Goal: Information Seeking & Learning: Learn about a topic

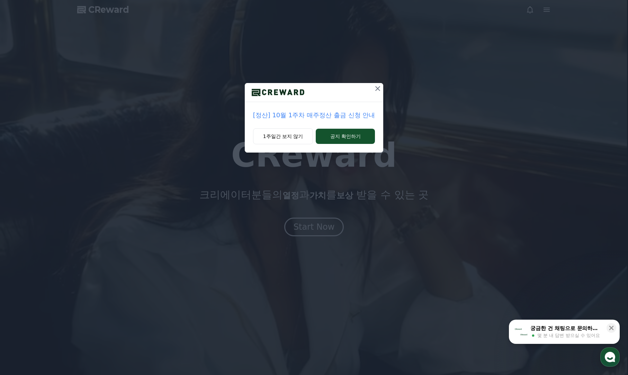
click at [382, 89] on button at bounding box center [377, 88] width 11 height 11
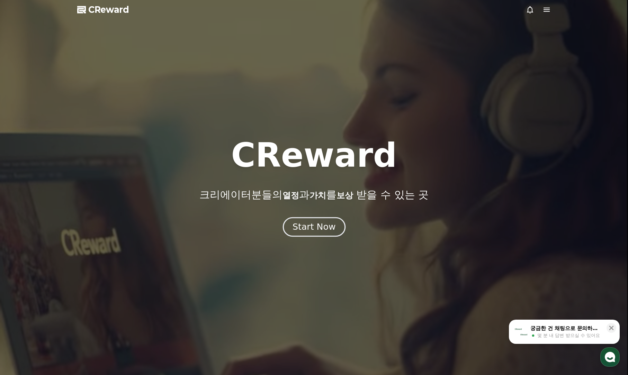
click at [326, 235] on button "Start Now" at bounding box center [314, 228] width 63 height 20
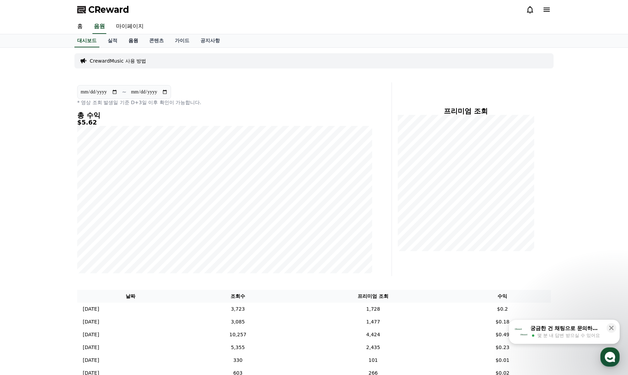
click at [131, 41] on link "음원" at bounding box center [133, 40] width 21 height 13
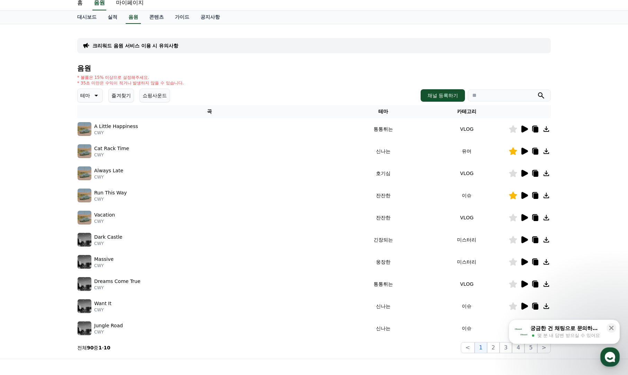
scroll to position [35, 0]
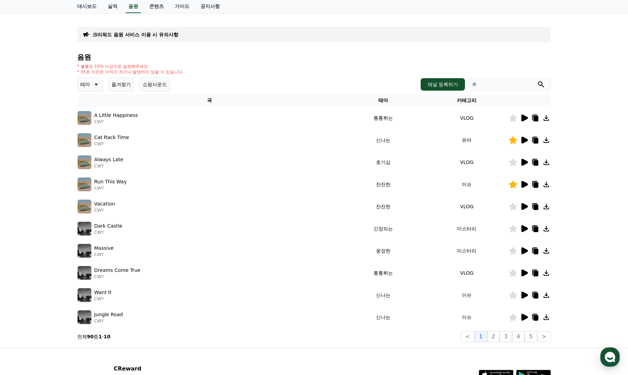
click at [523, 117] on icon at bounding box center [525, 118] width 7 height 7
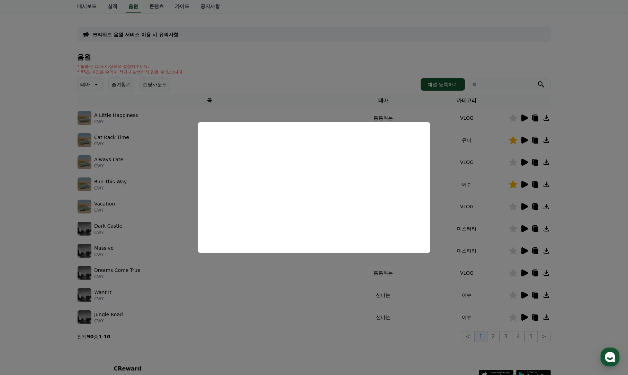
click at [576, 136] on button "close modal" at bounding box center [314, 187] width 628 height 375
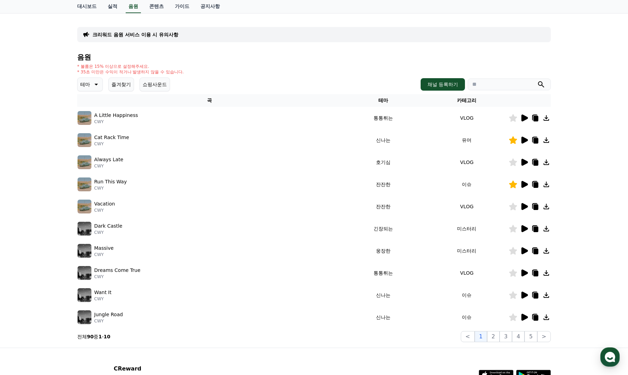
click at [522, 228] on icon at bounding box center [525, 228] width 7 height 7
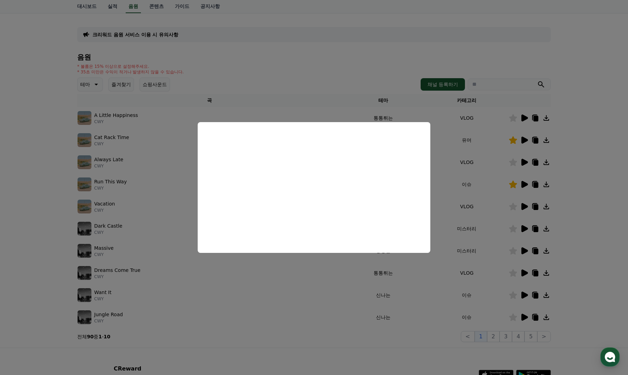
click at [567, 195] on button "close modal" at bounding box center [314, 187] width 628 height 375
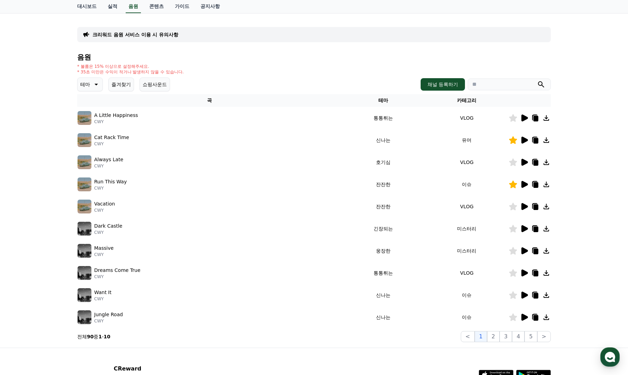
click at [527, 250] on icon at bounding box center [525, 251] width 7 height 7
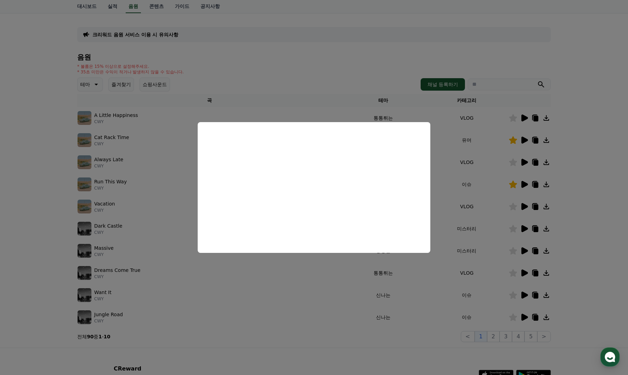
click at [624, 218] on button "close modal" at bounding box center [314, 187] width 628 height 375
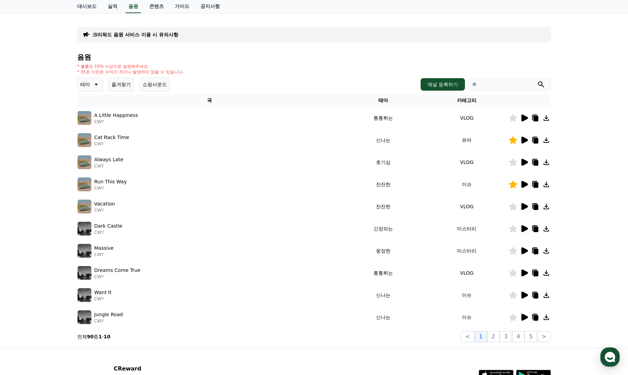
click at [512, 229] on icon at bounding box center [513, 229] width 8 height 8
click at [536, 228] on icon at bounding box center [536, 230] width 5 height 6
click at [525, 253] on icon at bounding box center [525, 251] width 7 height 7
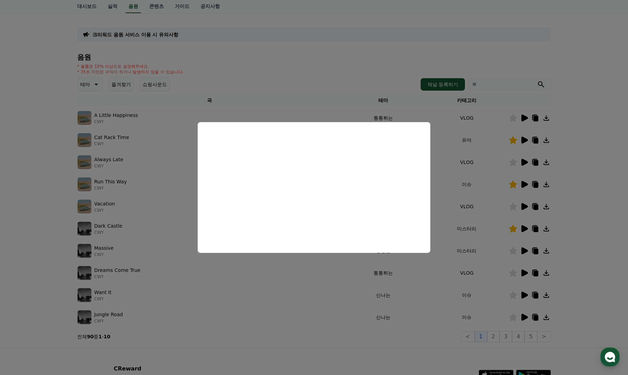
click at [573, 205] on button "close modal" at bounding box center [314, 187] width 628 height 375
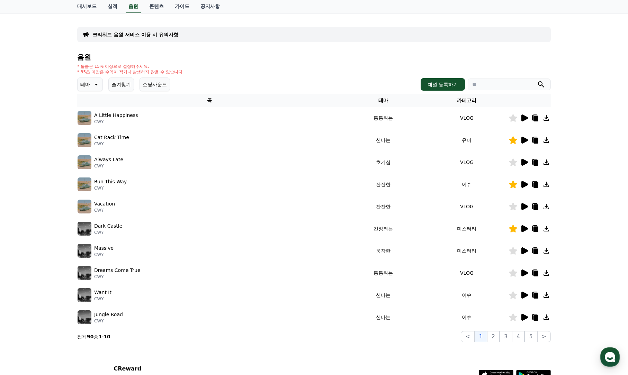
click at [525, 230] on icon at bounding box center [525, 228] width 7 height 7
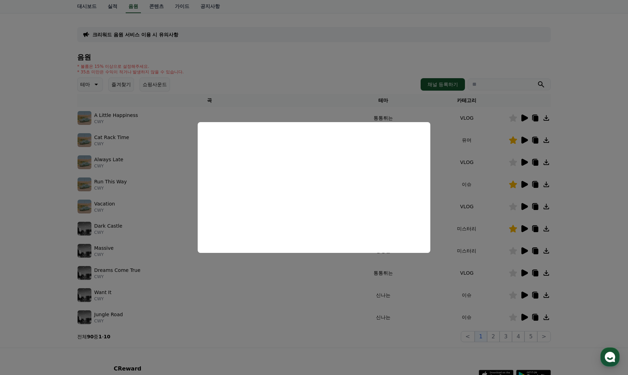
click at [591, 219] on button "close modal" at bounding box center [314, 187] width 628 height 375
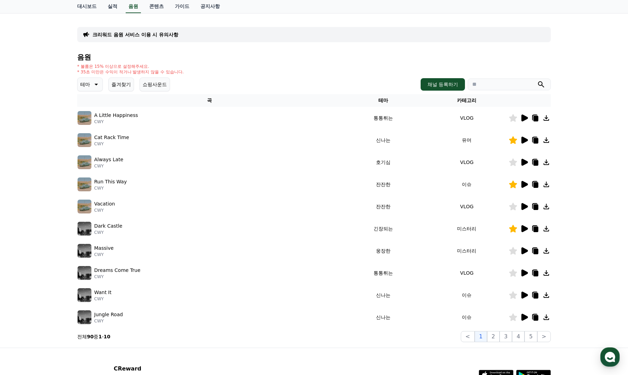
click at [513, 230] on icon at bounding box center [513, 229] width 8 height 8
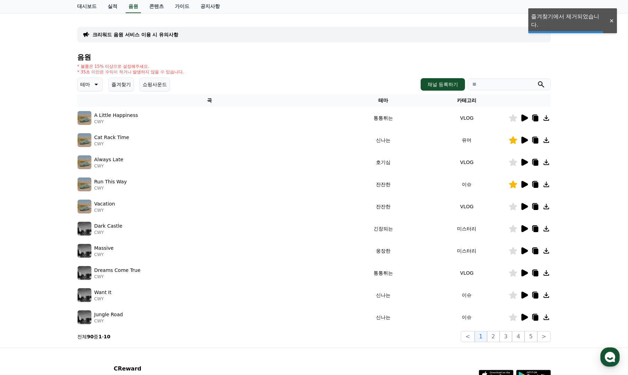
click at [513, 252] on icon at bounding box center [513, 251] width 8 height 8
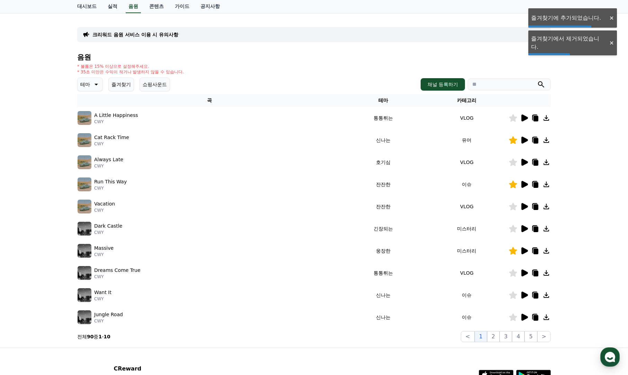
click at [536, 252] on icon at bounding box center [536, 252] width 5 height 6
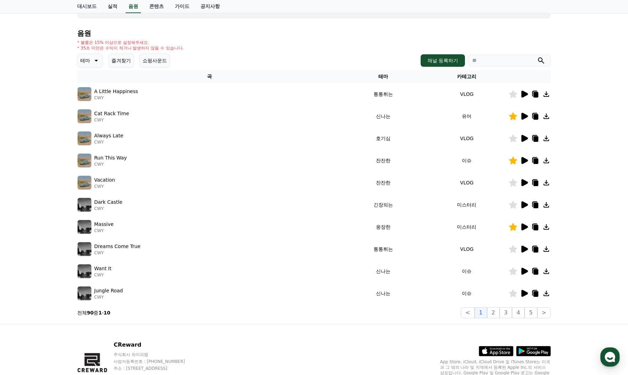
scroll to position [69, 0]
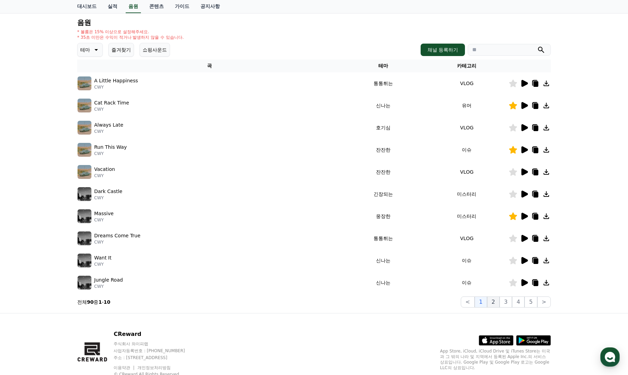
click at [494, 302] on button "2" at bounding box center [493, 302] width 12 height 11
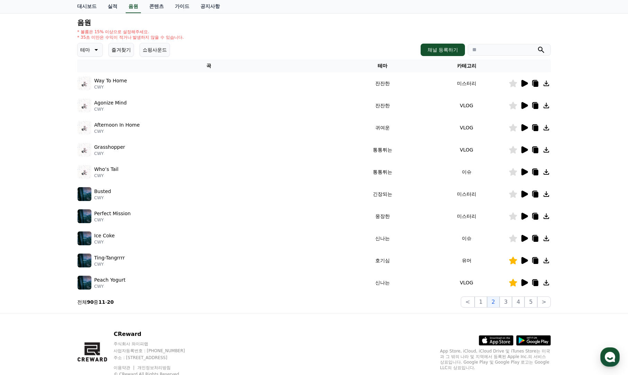
click at [524, 217] on icon at bounding box center [525, 216] width 7 height 7
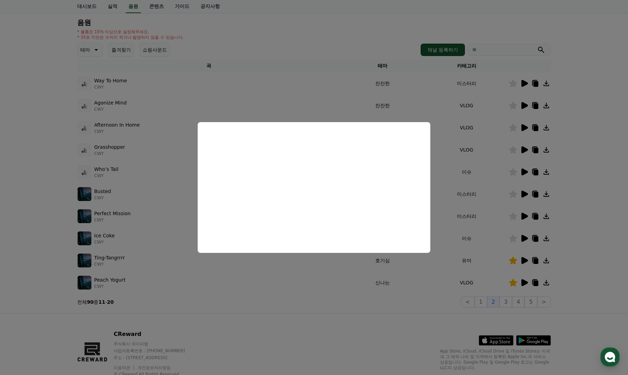
click at [605, 201] on button "close modal" at bounding box center [314, 187] width 628 height 375
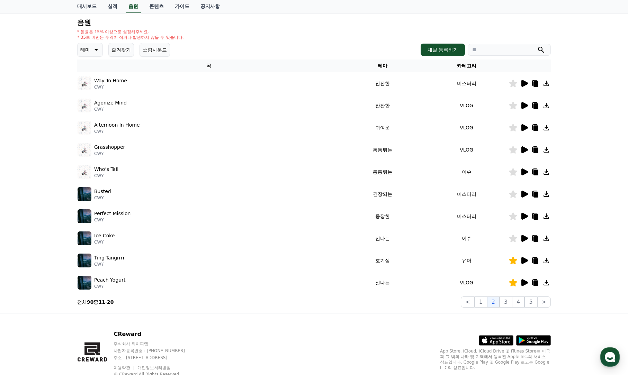
click at [522, 83] on icon at bounding box center [525, 83] width 7 height 7
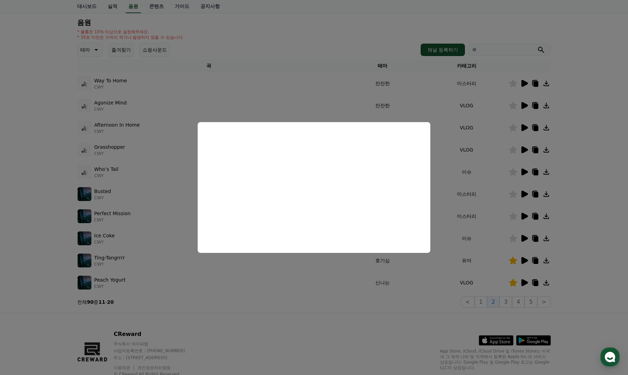
click at [591, 179] on button "close modal" at bounding box center [314, 187] width 628 height 375
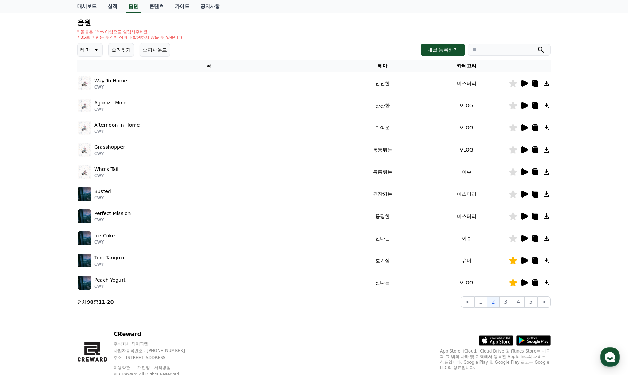
click at [525, 127] on icon at bounding box center [525, 127] width 7 height 7
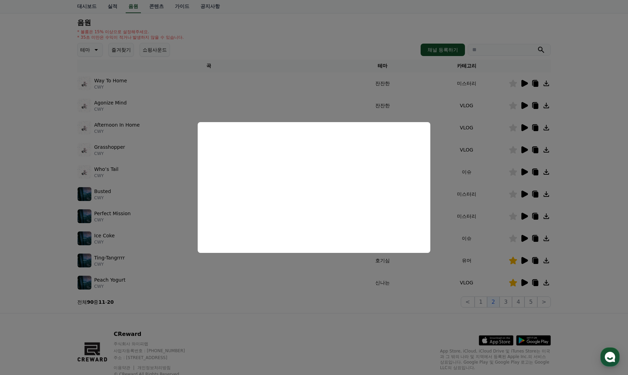
click at [578, 157] on button "close modal" at bounding box center [314, 187] width 628 height 375
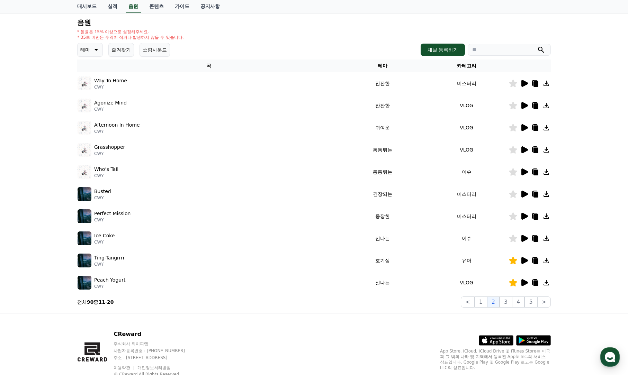
click at [522, 171] on icon at bounding box center [525, 172] width 7 height 7
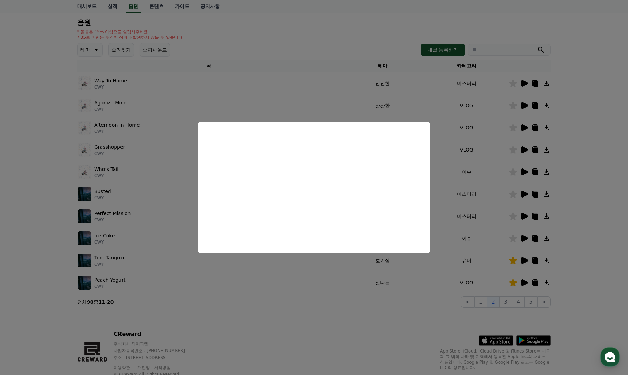
click at [602, 179] on button "close modal" at bounding box center [314, 187] width 628 height 375
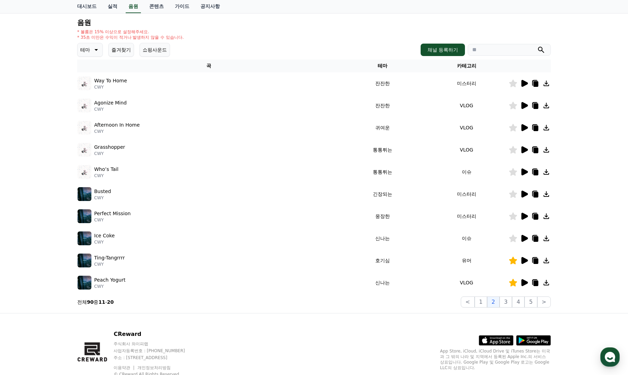
click at [524, 172] on icon at bounding box center [525, 172] width 7 height 7
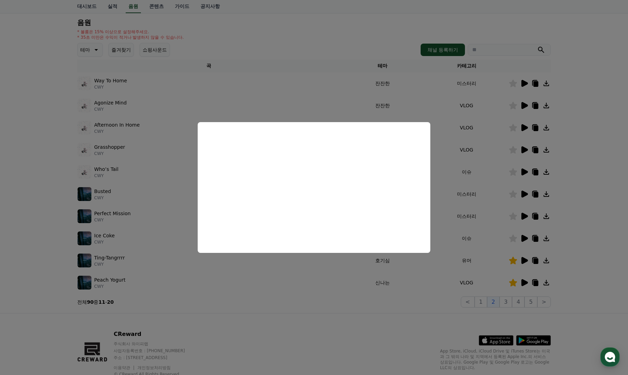
click at [600, 195] on button "close modal" at bounding box center [314, 187] width 628 height 375
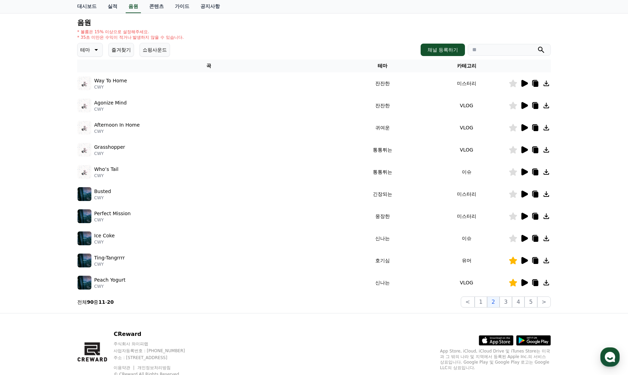
click at [523, 107] on icon at bounding box center [525, 105] width 7 height 7
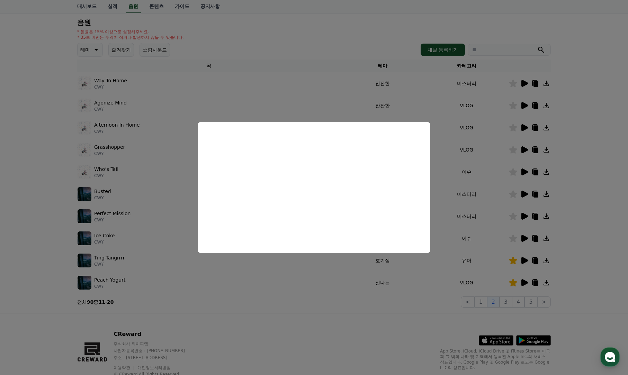
click at [628, 194] on button "close modal" at bounding box center [314, 187] width 628 height 375
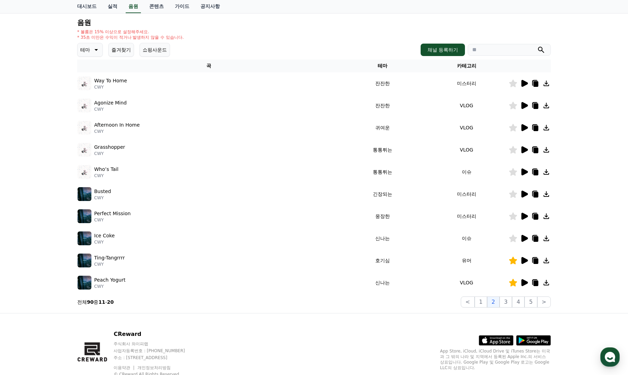
click at [525, 174] on icon at bounding box center [525, 172] width 7 height 7
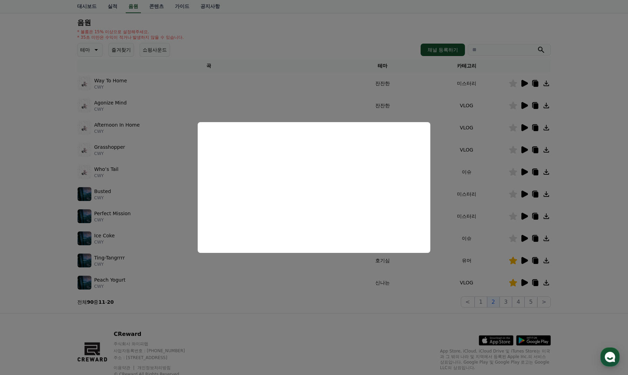
click at [526, 152] on button "close modal" at bounding box center [314, 187] width 628 height 375
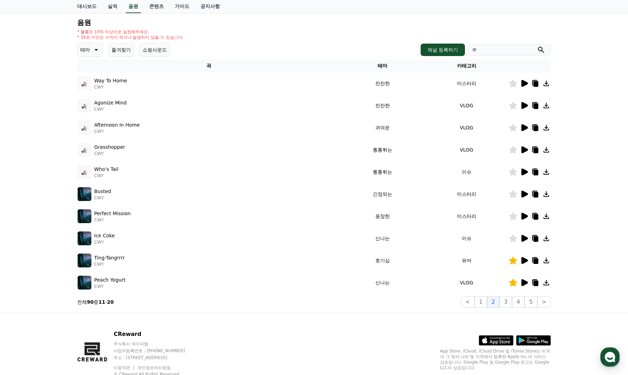
click at [522, 151] on icon at bounding box center [525, 150] width 7 height 7
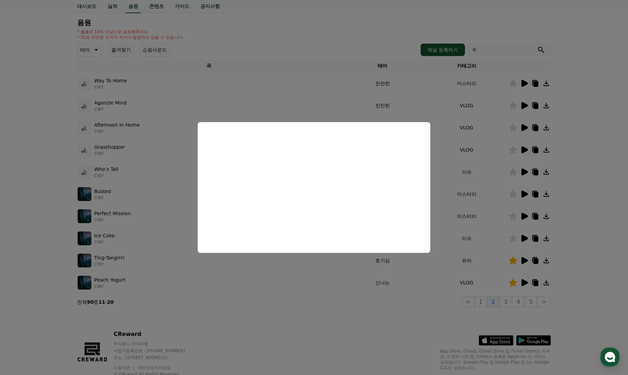
click at [593, 199] on button "close modal" at bounding box center [314, 187] width 628 height 375
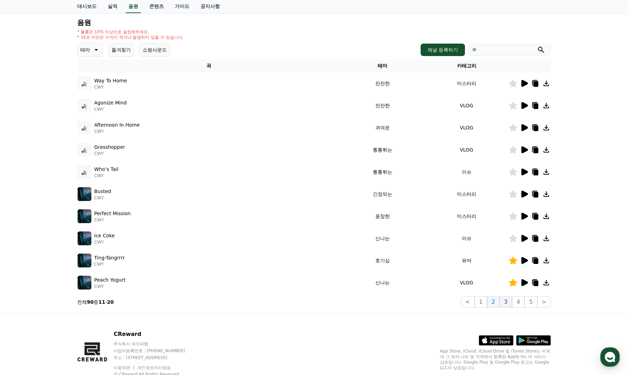
click at [509, 303] on button "3" at bounding box center [506, 302] width 12 height 11
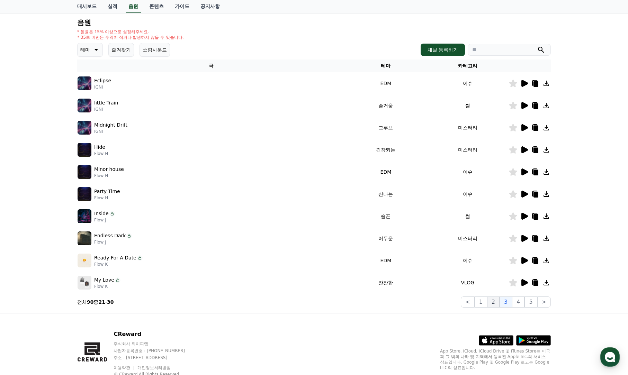
click at [498, 303] on button "2" at bounding box center [493, 302] width 12 height 11
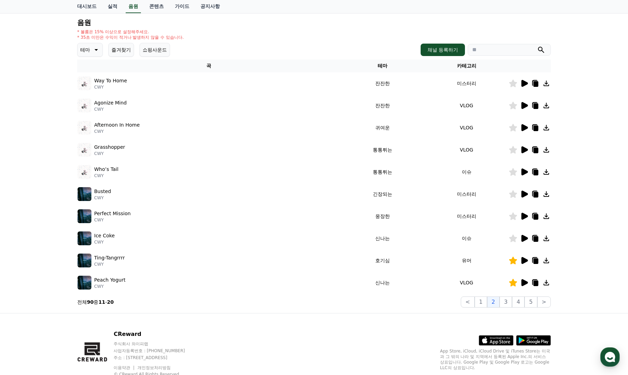
click at [523, 216] on icon at bounding box center [525, 216] width 7 height 7
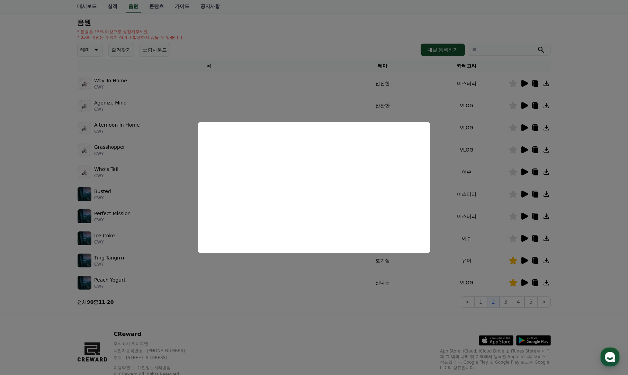
click at [585, 200] on button "close modal" at bounding box center [314, 187] width 628 height 375
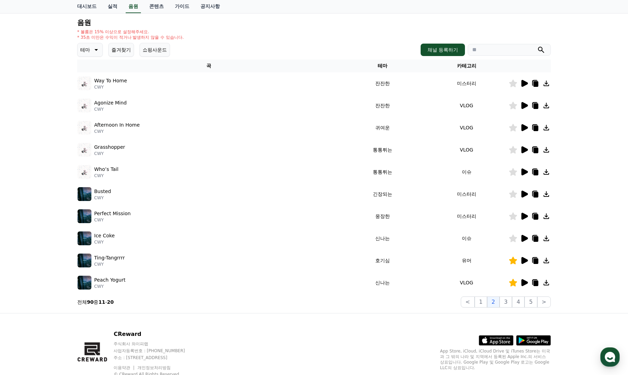
click at [535, 216] on icon at bounding box center [536, 217] width 5 height 6
click at [514, 217] on icon at bounding box center [513, 217] width 8 height 8
click at [506, 301] on button "3" at bounding box center [506, 302] width 12 height 11
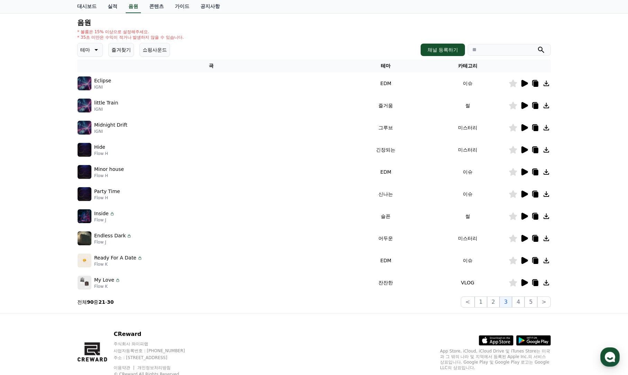
click at [523, 218] on icon at bounding box center [525, 216] width 7 height 7
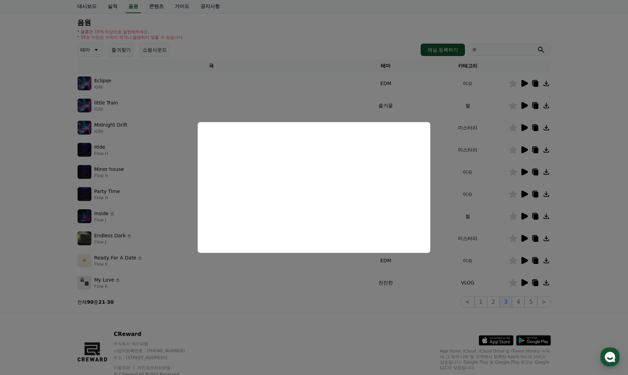
click at [502, 228] on button "close modal" at bounding box center [314, 187] width 628 height 375
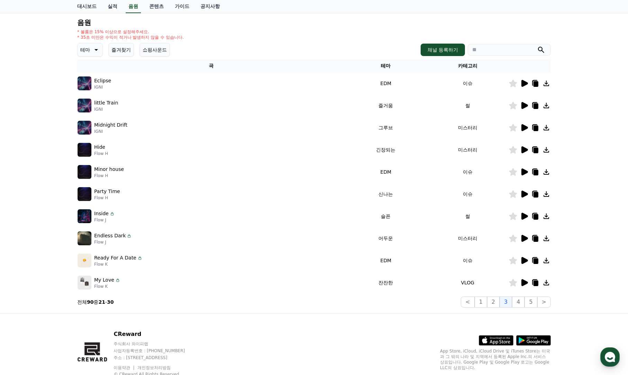
click at [523, 237] on icon at bounding box center [525, 238] width 7 height 7
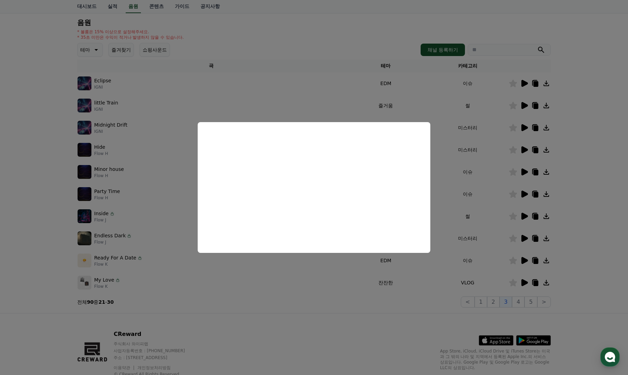
click at [481, 259] on button "close modal" at bounding box center [314, 187] width 628 height 375
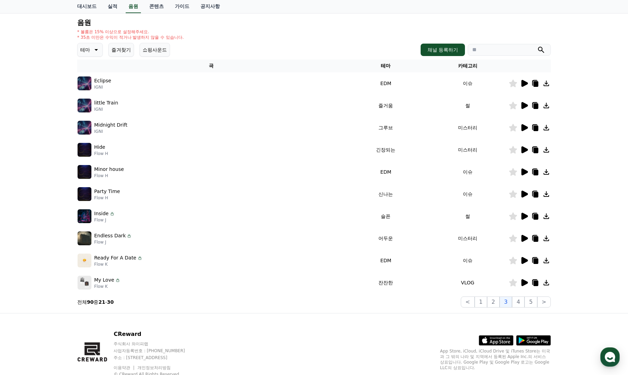
click at [524, 263] on icon at bounding box center [525, 260] width 7 height 7
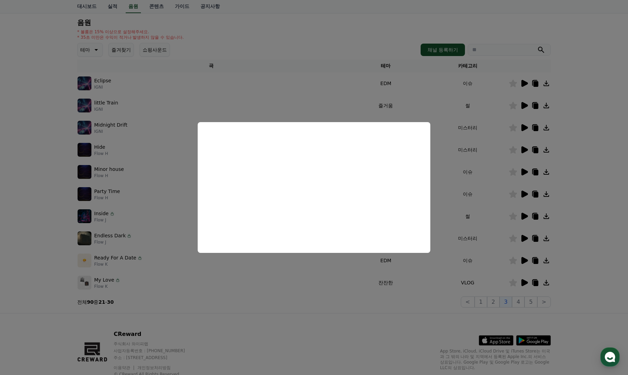
click at [527, 85] on button "close modal" at bounding box center [314, 187] width 628 height 375
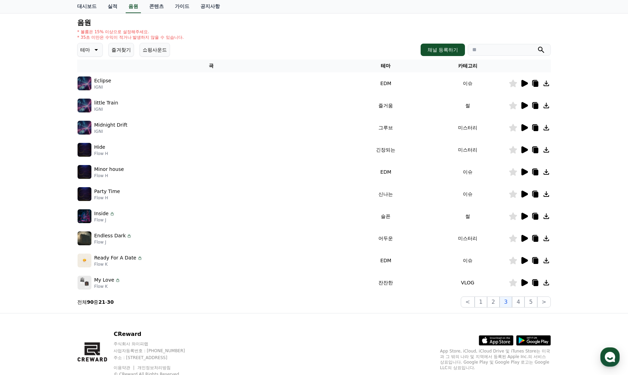
click at [527, 85] on icon at bounding box center [525, 83] width 7 height 7
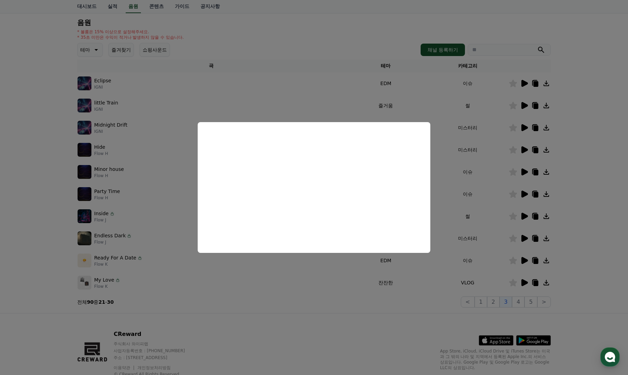
click at [517, 84] on button "close modal" at bounding box center [314, 187] width 628 height 375
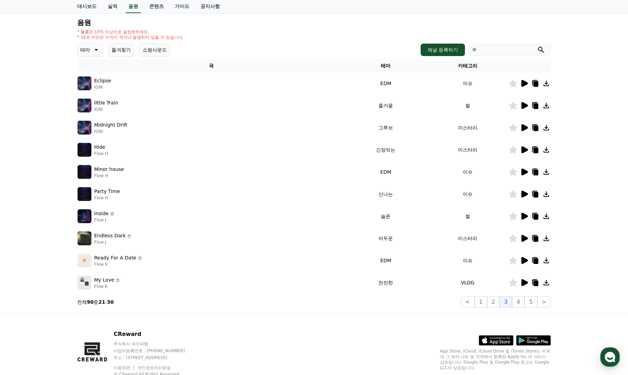
click at [513, 85] on icon at bounding box center [513, 84] width 8 height 8
click at [534, 83] on icon at bounding box center [535, 83] width 8 height 8
click at [525, 148] on icon at bounding box center [525, 150] width 7 height 7
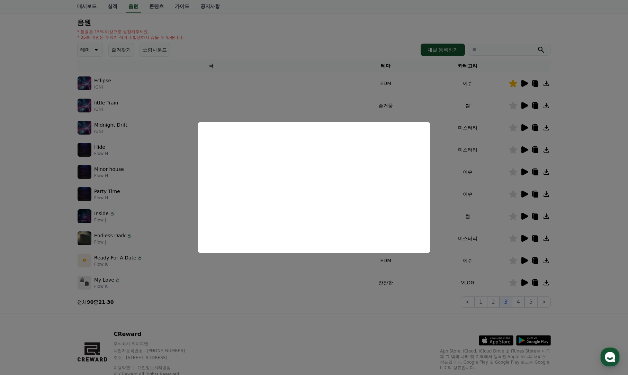
click at [584, 177] on button "close modal" at bounding box center [314, 187] width 628 height 375
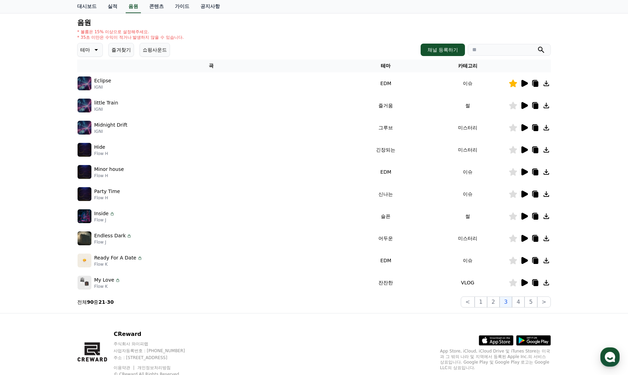
click at [522, 127] on icon at bounding box center [525, 127] width 7 height 7
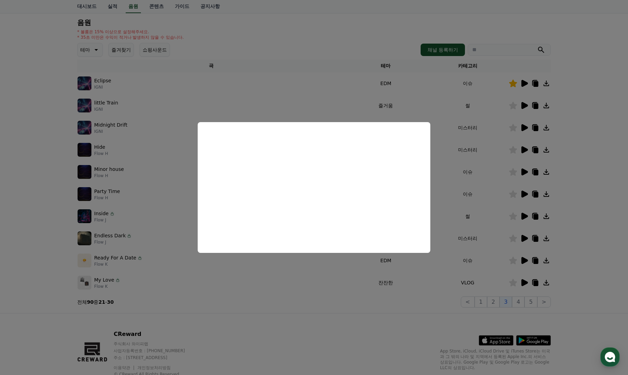
click at [531, 150] on button "close modal" at bounding box center [314, 187] width 628 height 375
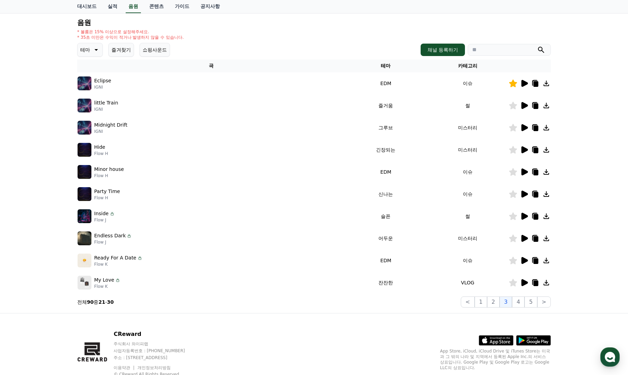
click at [524, 150] on icon at bounding box center [525, 150] width 7 height 7
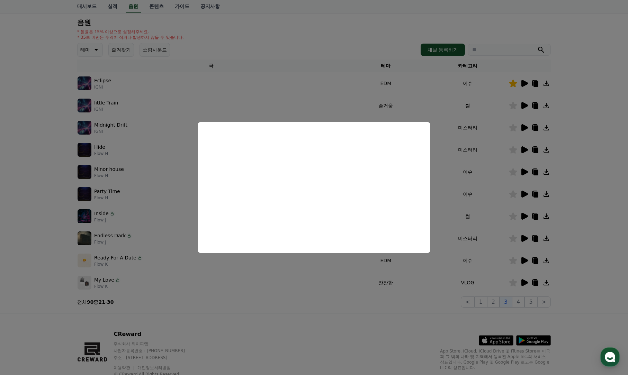
click at [588, 154] on button "close modal" at bounding box center [314, 187] width 628 height 375
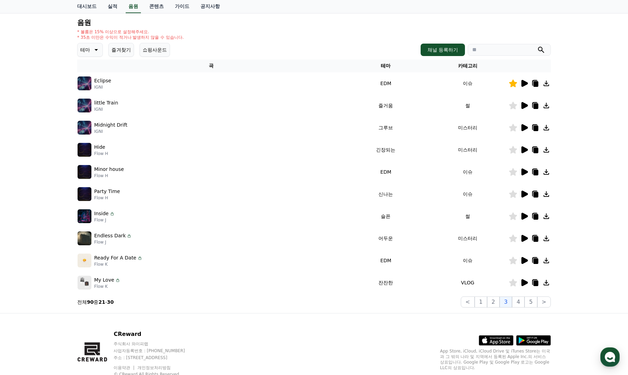
click at [533, 149] on icon at bounding box center [535, 150] width 8 height 8
click at [512, 152] on icon at bounding box center [513, 150] width 8 height 8
click at [519, 303] on button "4" at bounding box center [518, 302] width 12 height 11
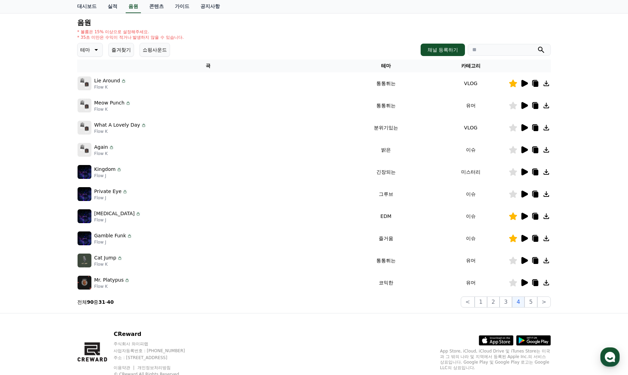
click at [516, 171] on icon at bounding box center [513, 172] width 8 height 8
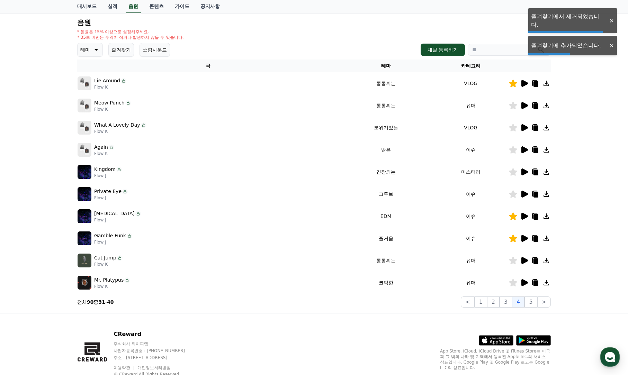
click at [525, 172] on icon at bounding box center [525, 172] width 7 height 7
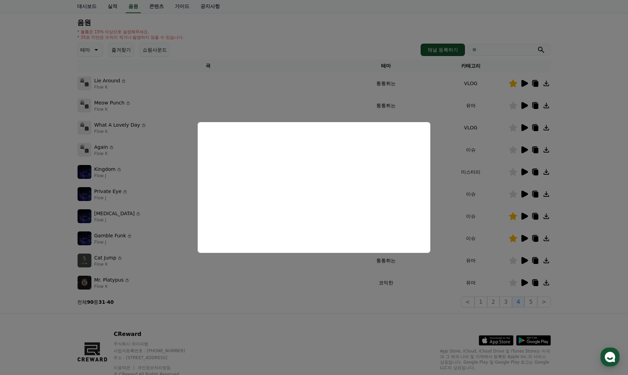
click at [587, 152] on button "close modal" at bounding box center [314, 187] width 628 height 375
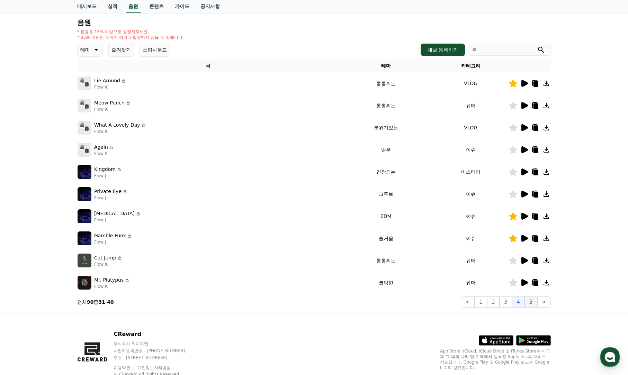
click at [534, 302] on button "5" at bounding box center [531, 302] width 12 height 11
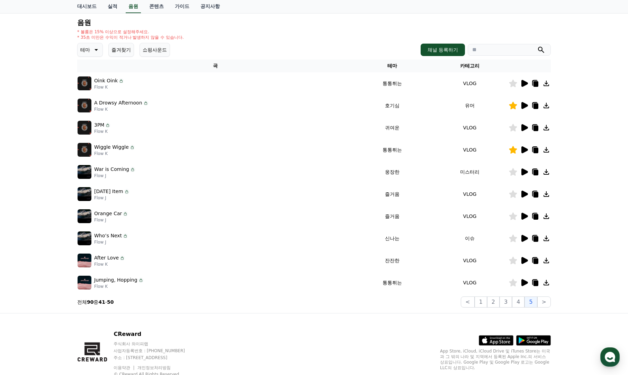
click at [523, 173] on icon at bounding box center [525, 172] width 7 height 7
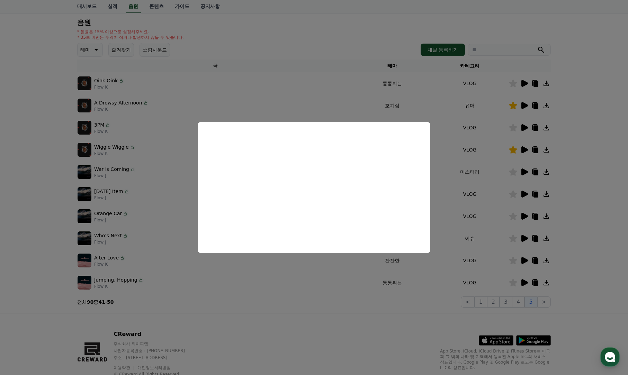
click at [596, 169] on button "close modal" at bounding box center [314, 187] width 628 height 375
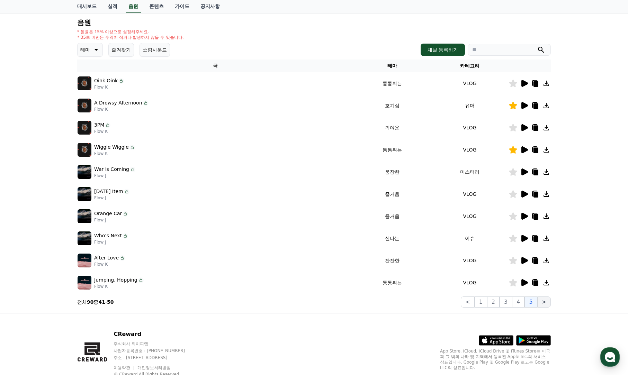
click at [543, 304] on button ">" at bounding box center [545, 302] width 14 height 11
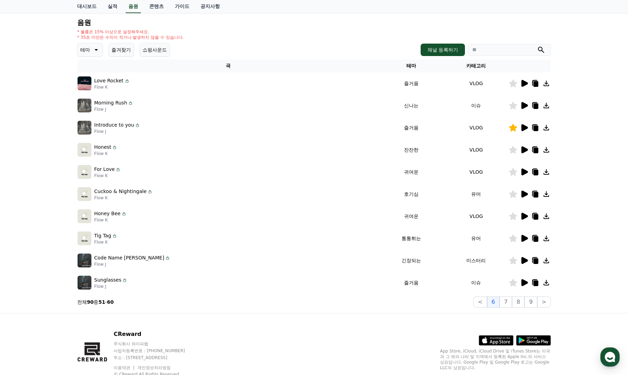
click at [522, 262] on icon at bounding box center [525, 260] width 7 height 7
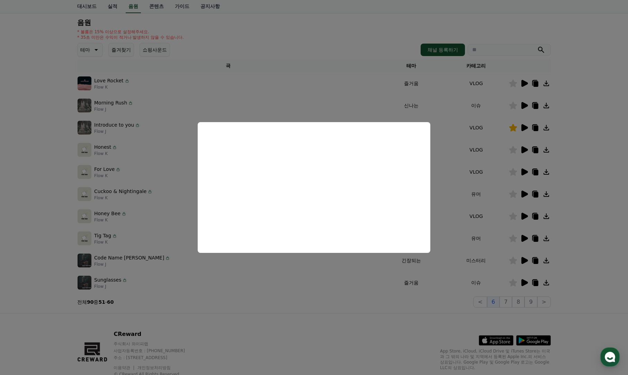
click at [582, 213] on button "close modal" at bounding box center [314, 187] width 628 height 375
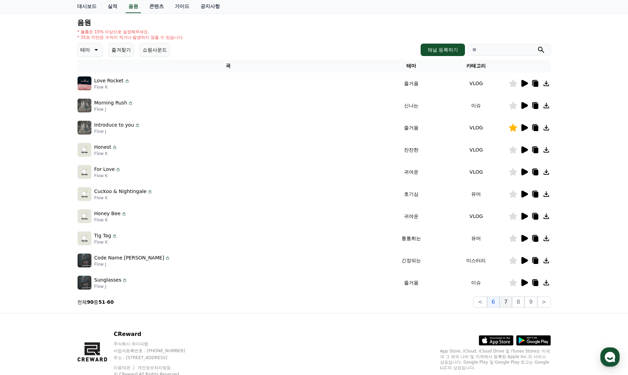
click at [508, 307] on button "7" at bounding box center [506, 302] width 12 height 11
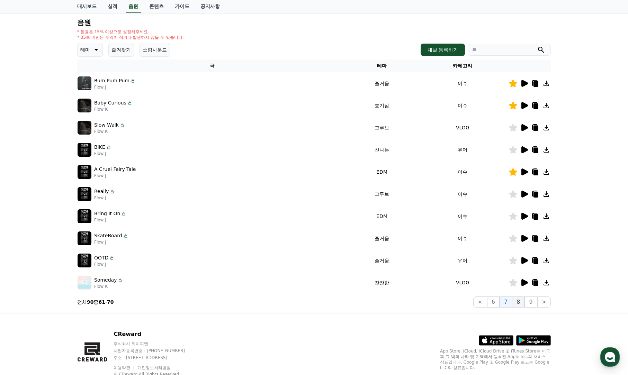
click at [515, 303] on button "8" at bounding box center [518, 302] width 12 height 11
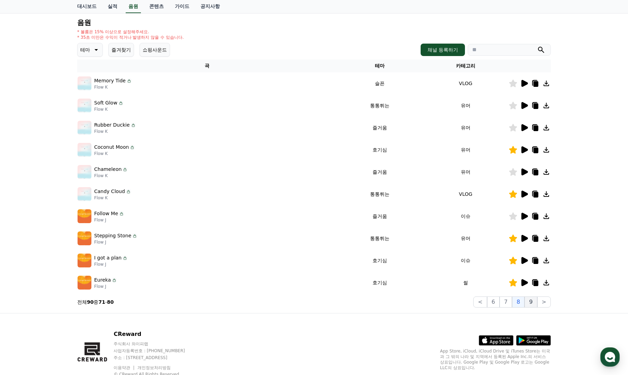
click at [530, 306] on button "9" at bounding box center [531, 302] width 12 height 11
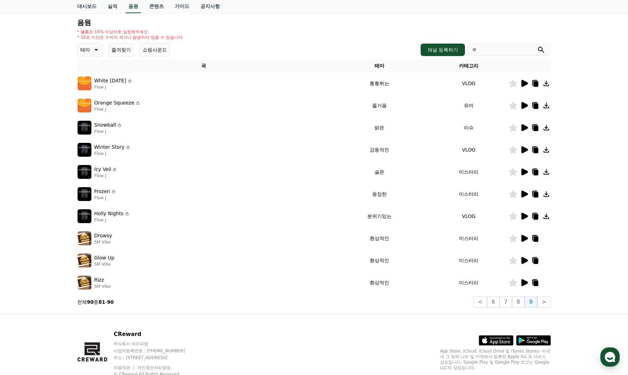
click at [524, 196] on icon at bounding box center [525, 194] width 7 height 7
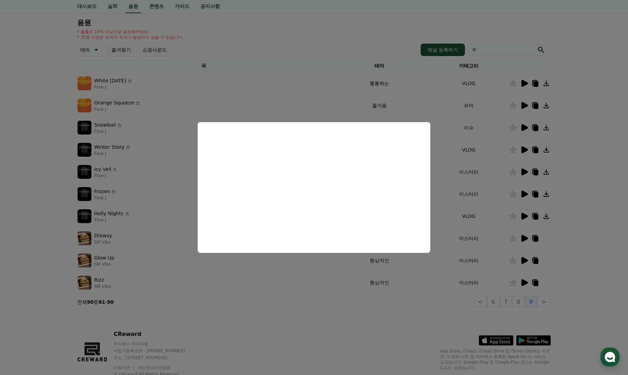
click at [605, 233] on button "close modal" at bounding box center [314, 187] width 628 height 375
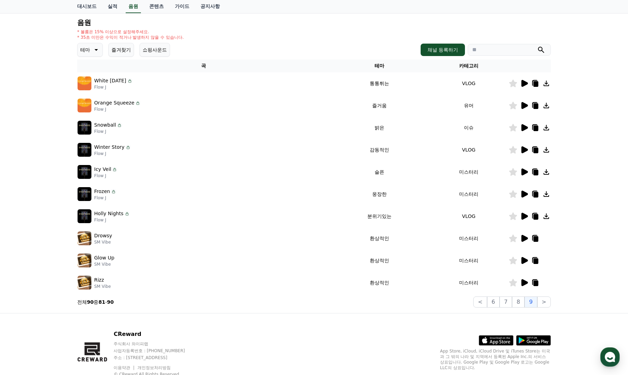
click at [515, 193] on icon at bounding box center [513, 194] width 8 height 8
click at [536, 195] on icon at bounding box center [536, 195] width 5 height 6
click at [525, 193] on icon at bounding box center [525, 194] width 7 height 7
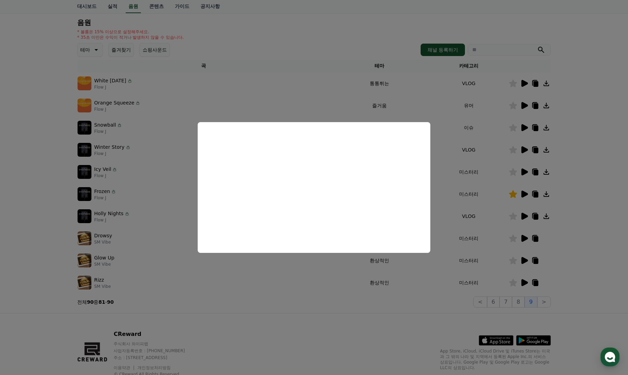
click at [589, 199] on button "close modal" at bounding box center [314, 187] width 628 height 375
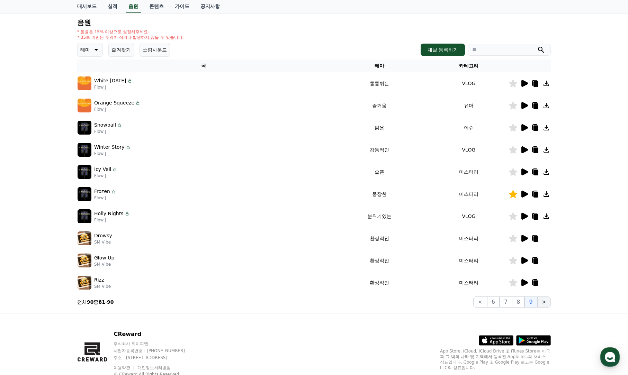
click at [549, 306] on button ">" at bounding box center [545, 302] width 14 height 11
click at [593, 293] on div "크리워드 음원 서비스 이용 시 유의사항 음원 * 볼륨은 15% 이상으로 설정해주세요. * 35초 미만은 수익이 적거나 발생하지 않을 수 있습니…" at bounding box center [314, 146] width 628 height 335
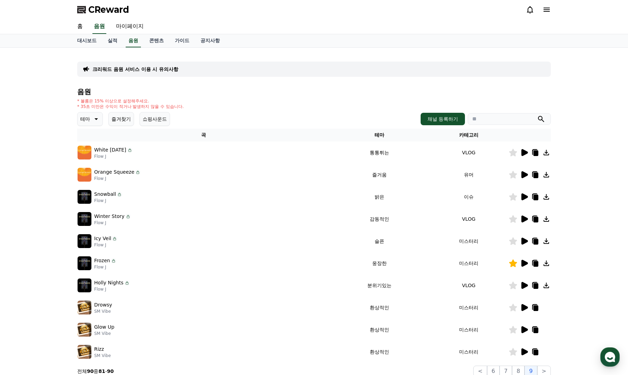
click at [257, 74] on div "크리워드 음원 서비스 이용 시 유의사항" at bounding box center [314, 69] width 474 height 15
